Goal: Answer question/provide support

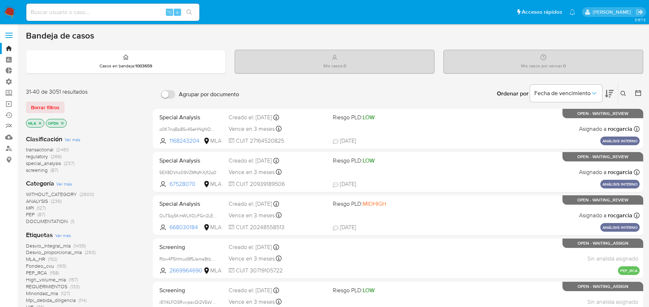
click at [93, 15] on input at bounding box center [112, 12] width 173 height 9
paste input "6ZgJxDSL3IbR5M8YfNLGtA0S"
type input "6ZgJxDSL3IbR5M8YfNLGtA0S"
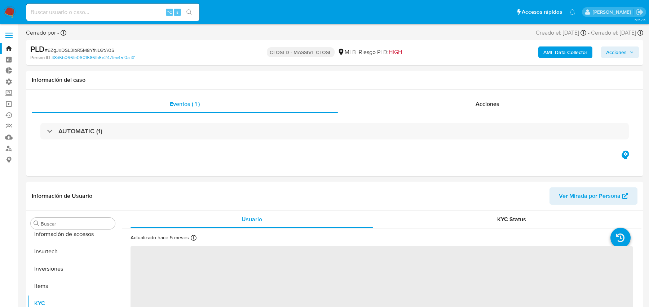
scroll to position [339, 0]
click at [573, 50] on b "AML Data Collector" at bounding box center [565, 52] width 44 height 12
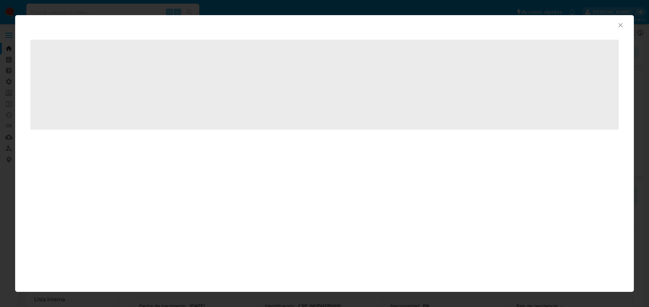
select select "10"
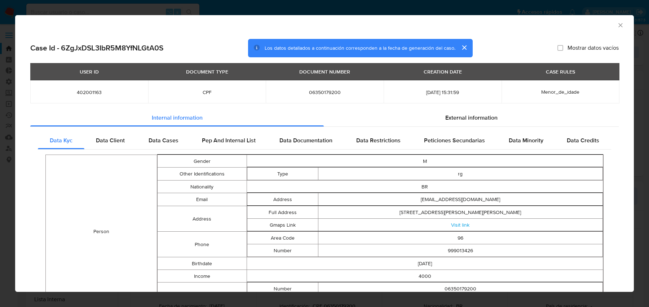
click at [621, 25] on icon "Cerrar ventana" at bounding box center [619, 25] width 7 height 7
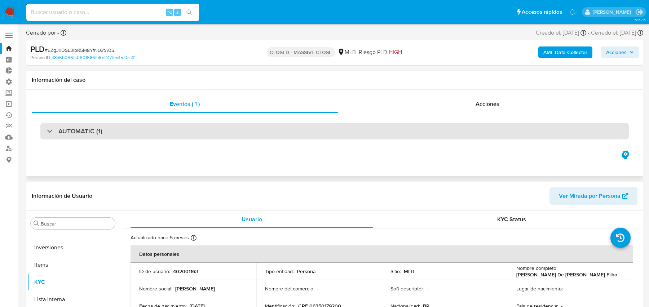
click at [209, 130] on div "AUTOMATIC (1)" at bounding box center [334, 131] width 588 height 17
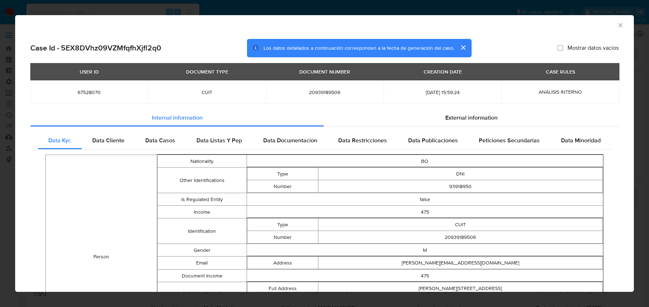
select select "10"
click at [151, 155] on td "Person" at bounding box center [101, 257] width 111 height 204
click at [154, 147] on div "Data Casos" at bounding box center [160, 140] width 51 height 17
